Goal: Task Accomplishment & Management: Manage account settings

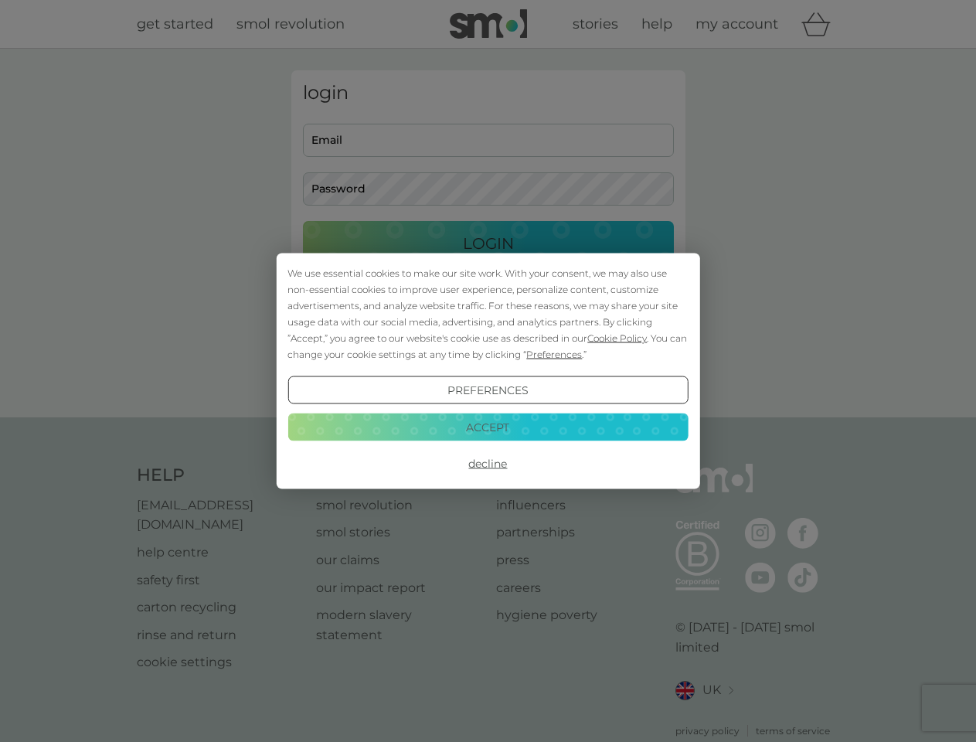
click at [618, 338] on span "Cookie Policy" at bounding box center [618, 338] width 60 height 12
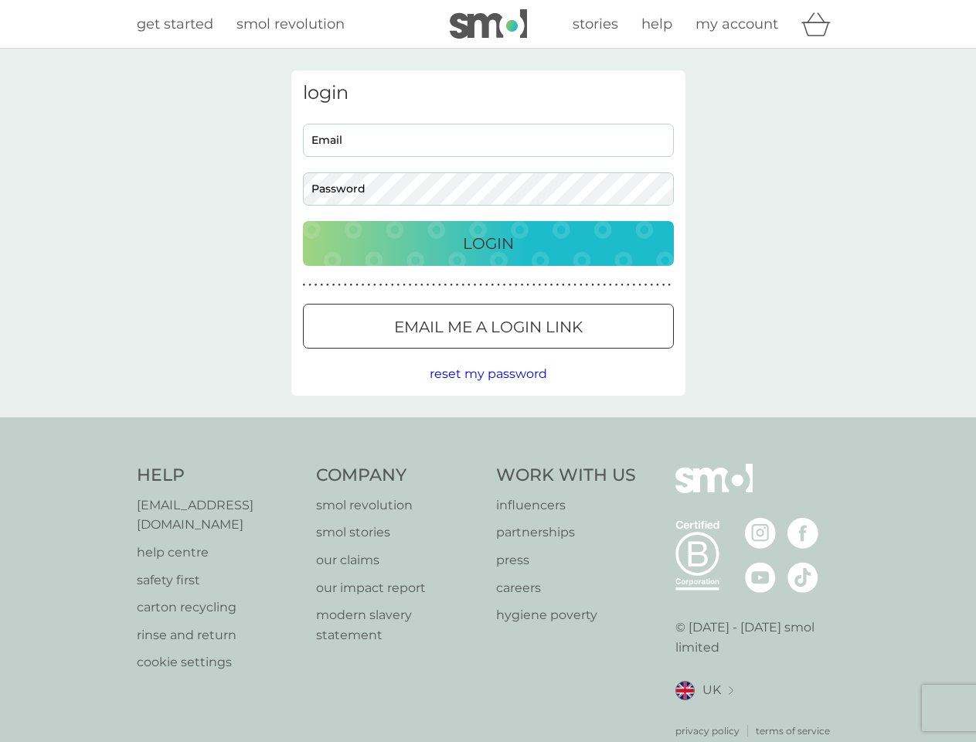
click at [553, 354] on div "login Email Password Login ● ● ● ● ● ● ● ● ● ● ● ● ● ● ● ● ● ● ● ● ● ● ● ● ● ● …" at bounding box center [488, 232] width 394 height 325
click at [488, 390] on div "login Email Password Login ● ● ● ● ● ● ● ● ● ● ● ● ● ● ● ● ● ● ● ● ● ● ● ● ● ● …" at bounding box center [488, 232] width 394 height 325
click at [488, 464] on div "Help [EMAIL_ADDRESS][DOMAIN_NAME] help centre safety first carton recycling rin…" at bounding box center [489, 601] width 704 height 274
click at [488, 427] on div "Help [EMAIL_ADDRESS][DOMAIN_NAME] help centre safety first carton recycling rin…" at bounding box center [488, 600] width 976 height 367
